Goal: Information Seeking & Learning: Learn about a topic

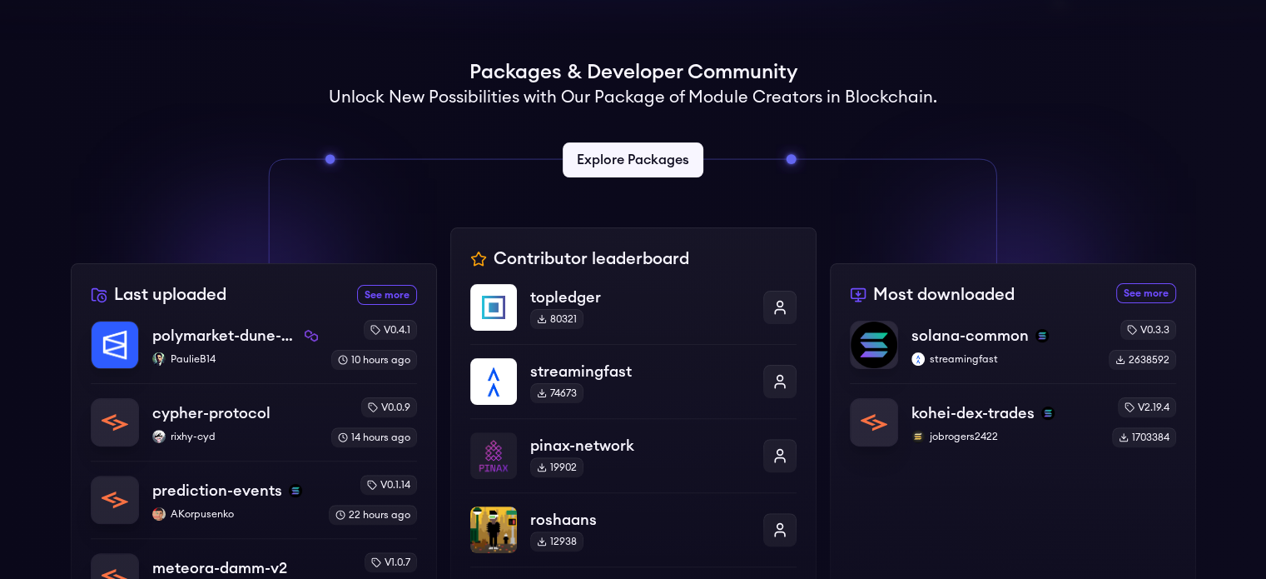
scroll to position [375, 0]
click at [233, 331] on p "polymarket-dune-pure" at bounding box center [225, 336] width 148 height 23
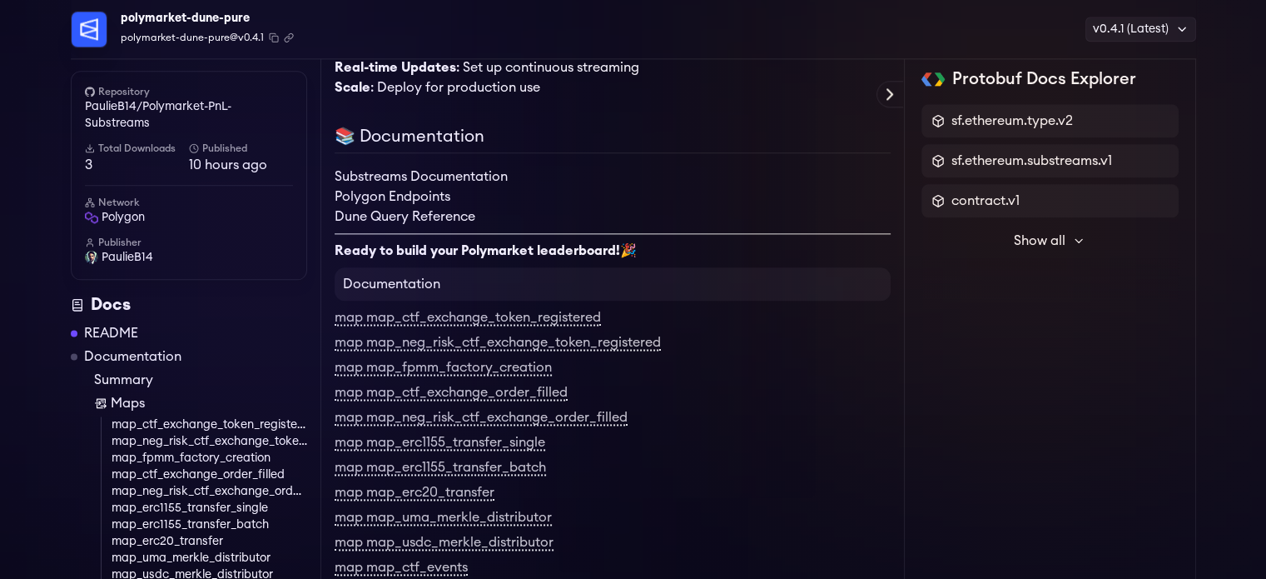
scroll to position [2144, 0]
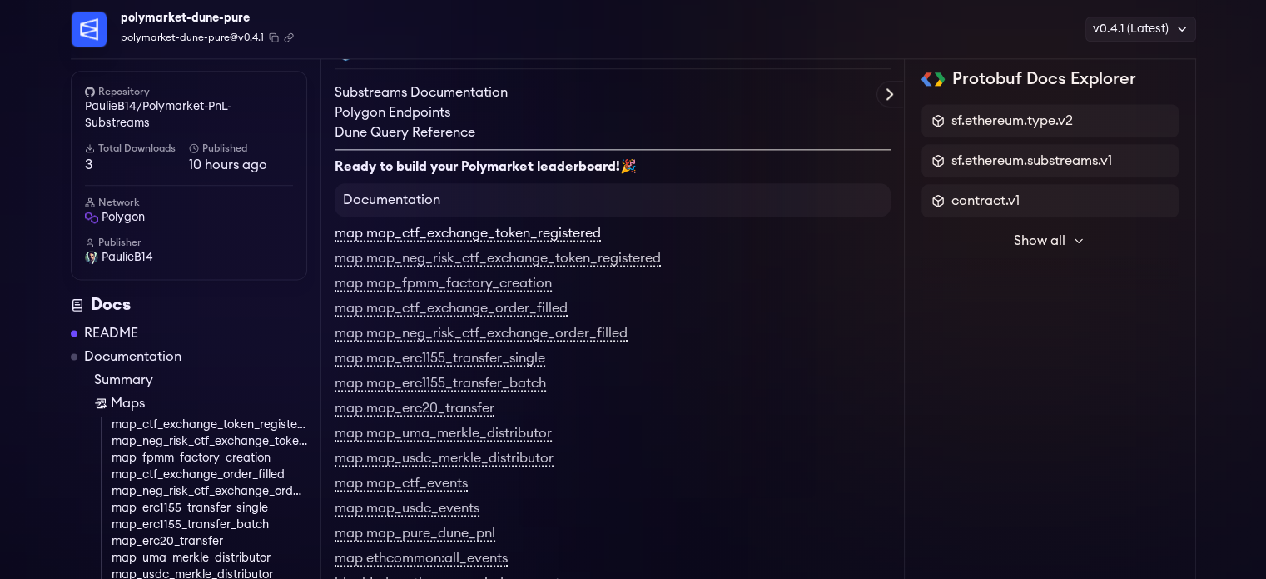
click at [400, 241] on link "map map_ctf_exchange_token_registered" at bounding box center [468, 233] width 266 height 15
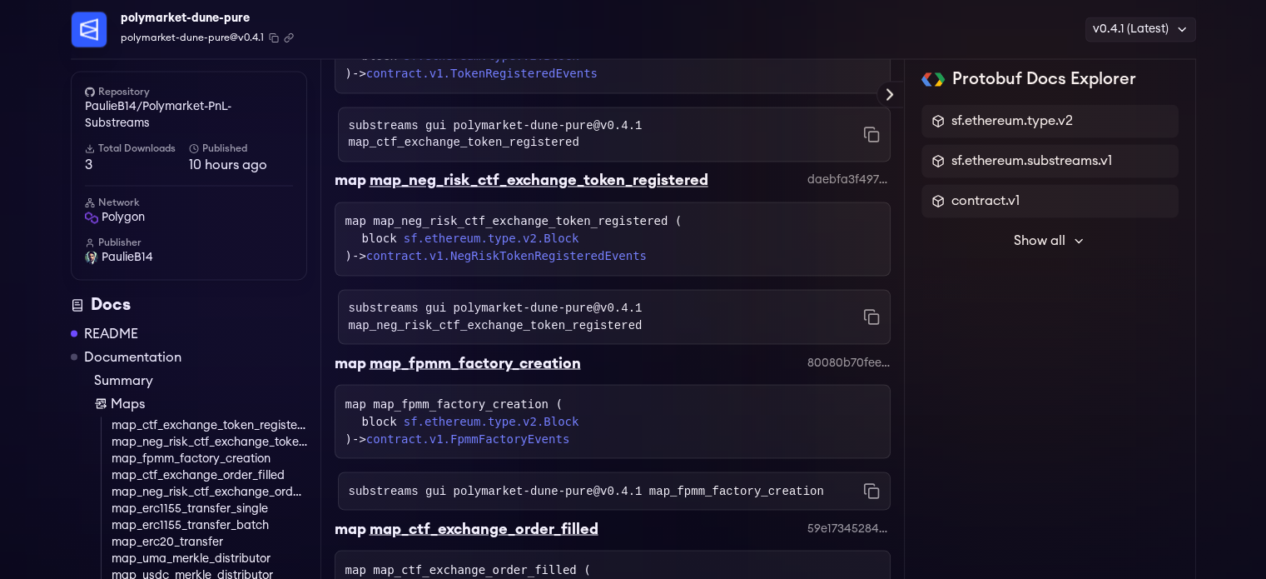
scroll to position [2847, 0]
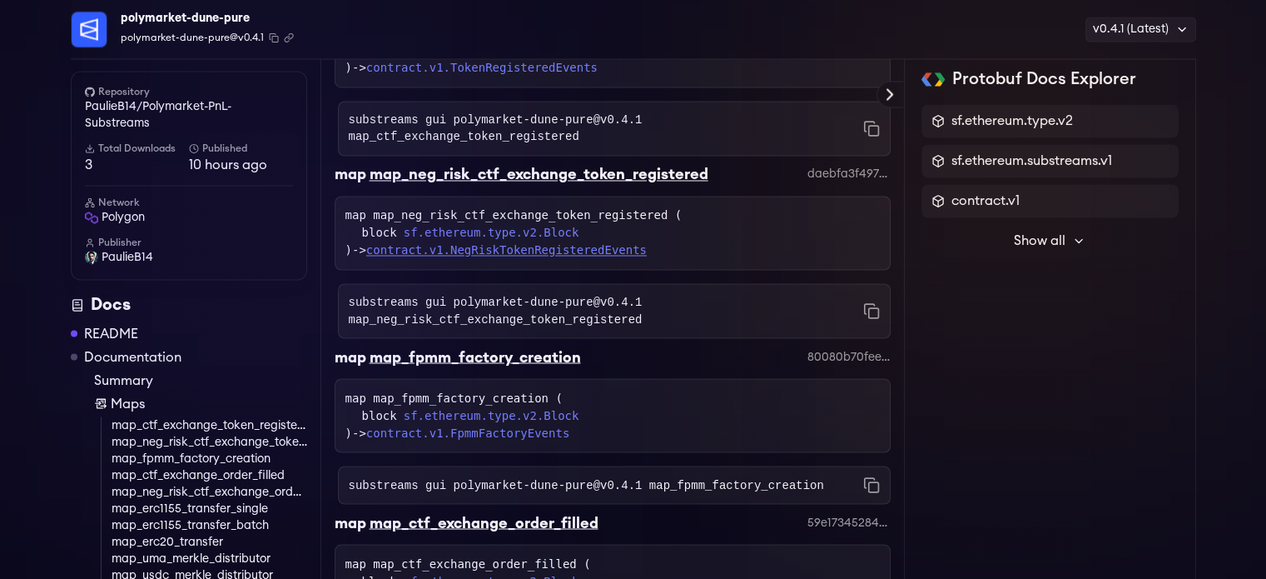
click at [400, 256] on link "contract.v1.NegRiskTokenRegisteredEvents" at bounding box center [506, 249] width 281 height 13
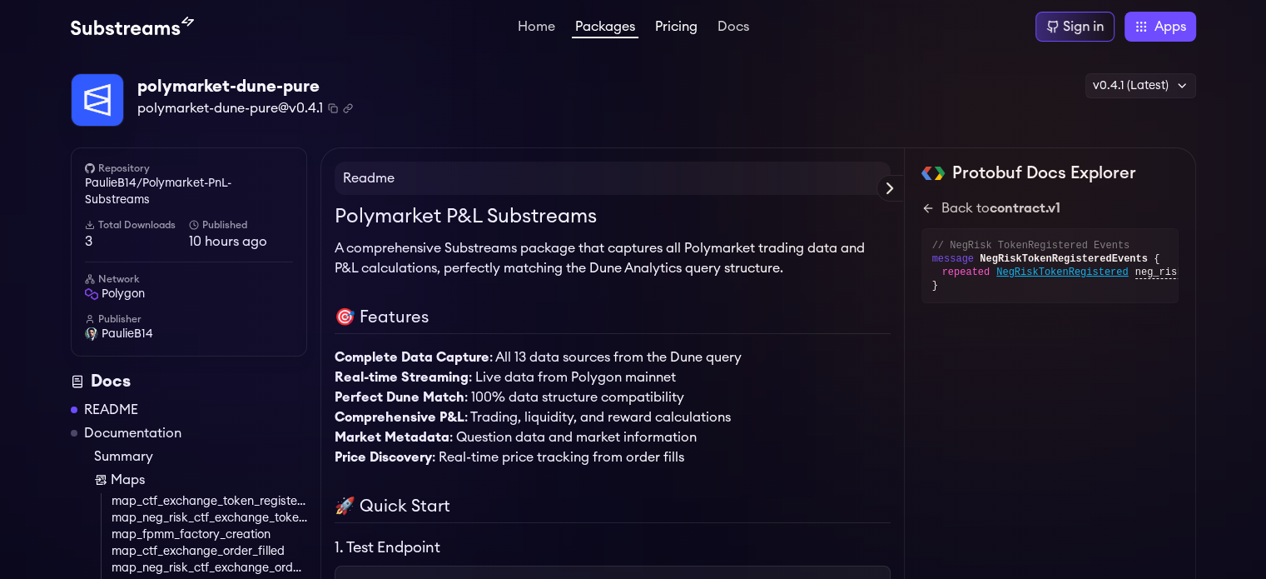
click at [685, 29] on link "Pricing" at bounding box center [676, 28] width 49 height 17
